Goal: Task Accomplishment & Management: Manage account settings

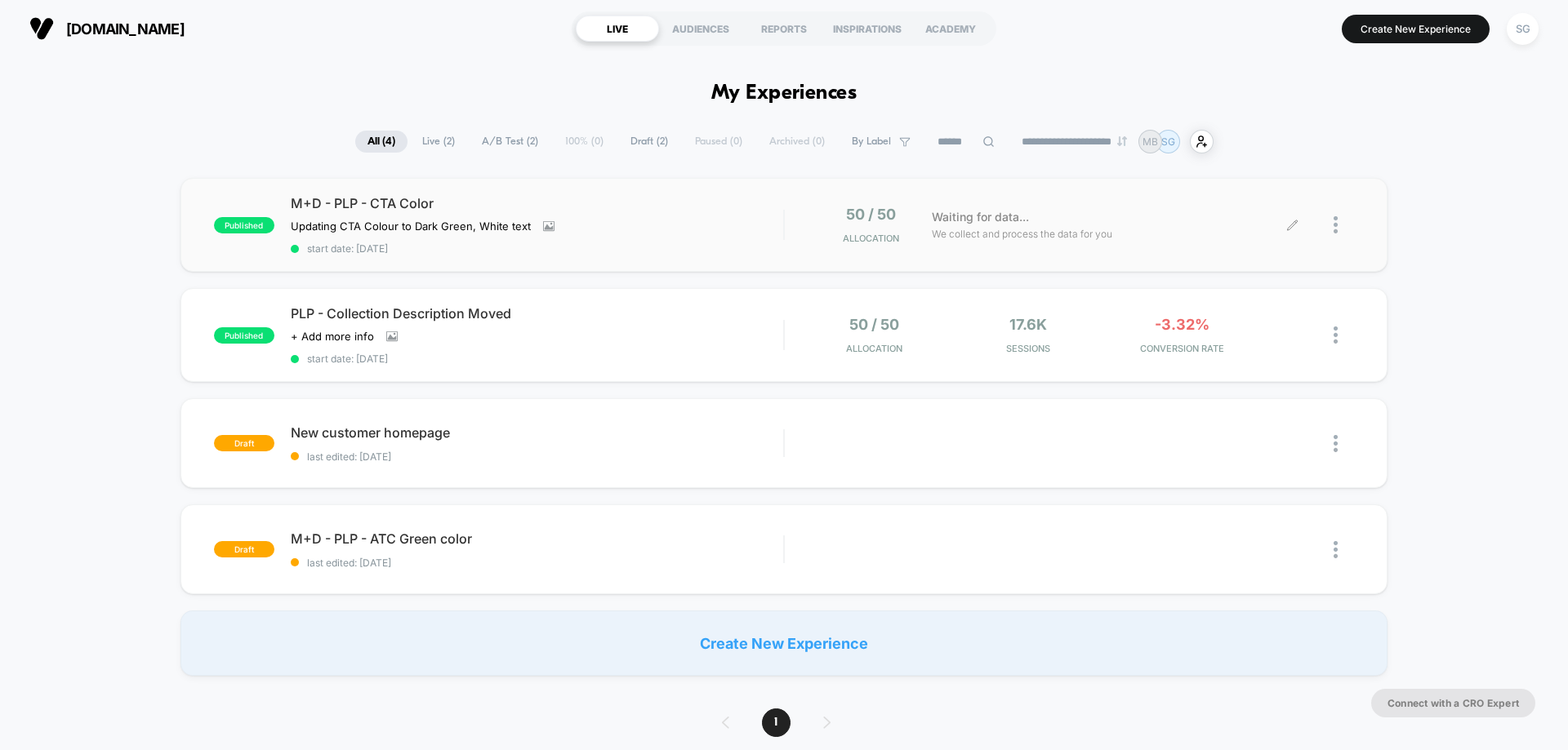
click at [1331, 226] on div at bounding box center [1323, 225] width 62 height 38
click at [1334, 224] on img at bounding box center [1335, 225] width 5 height 17
click at [1232, 206] on div "Pause" at bounding box center [1251, 206] width 147 height 37
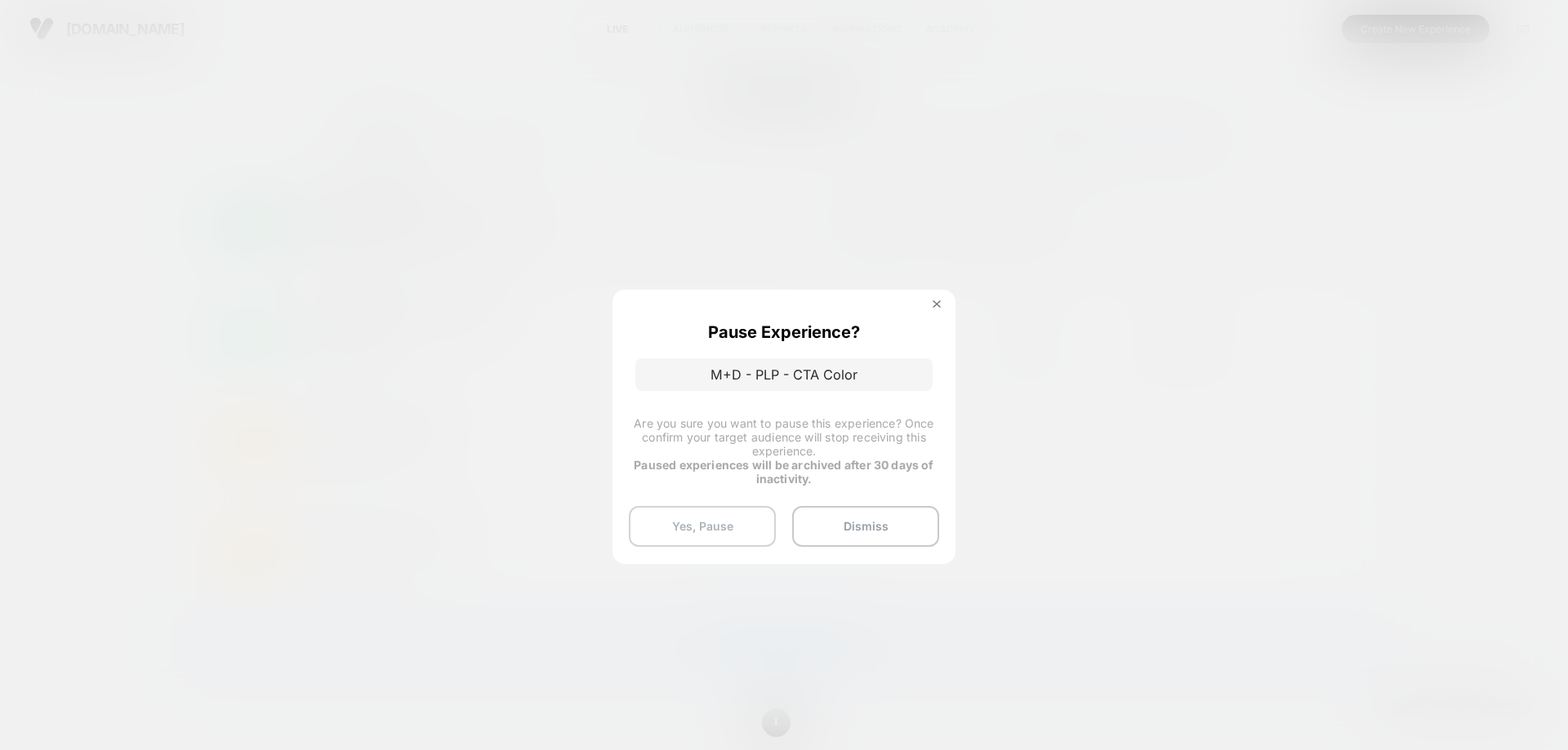
click at [668, 513] on button "Yes, Pause" at bounding box center [702, 526] width 147 height 41
